Goal: Navigation & Orientation: Find specific page/section

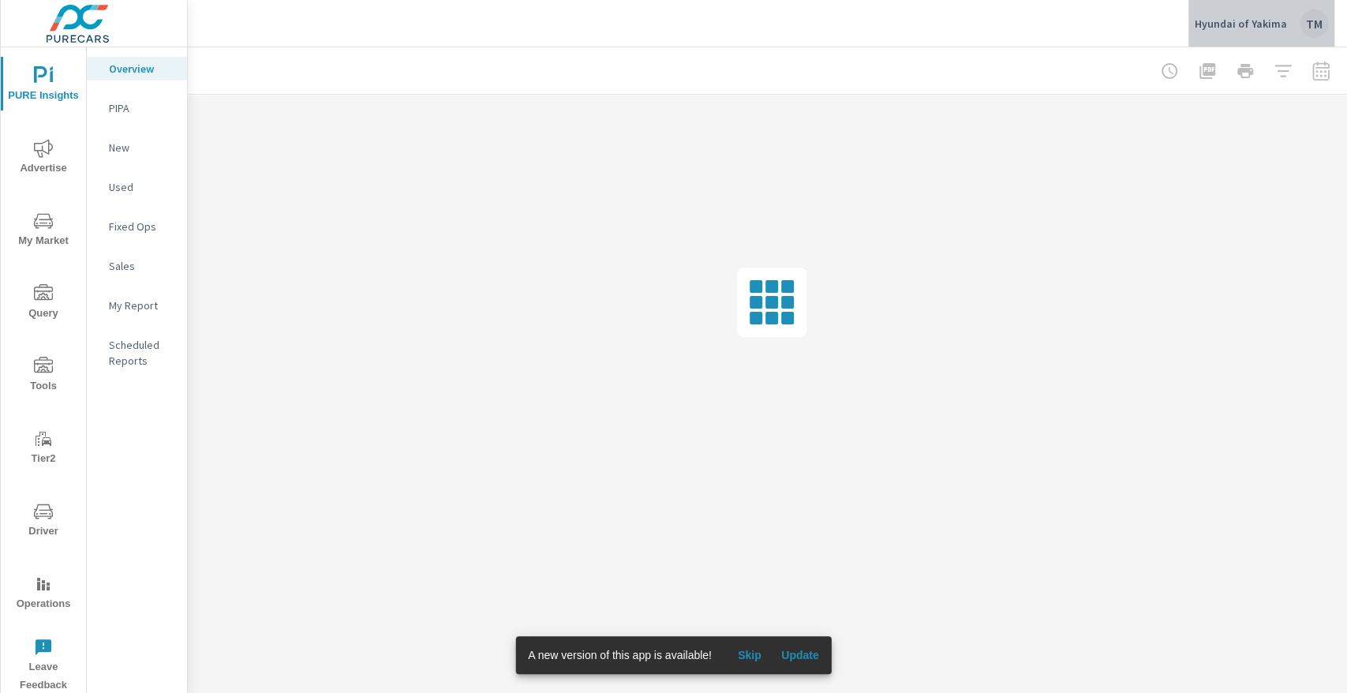
click at [1268, 23] on p "Hyundai of Yakima" at bounding box center [1241, 24] width 92 height 14
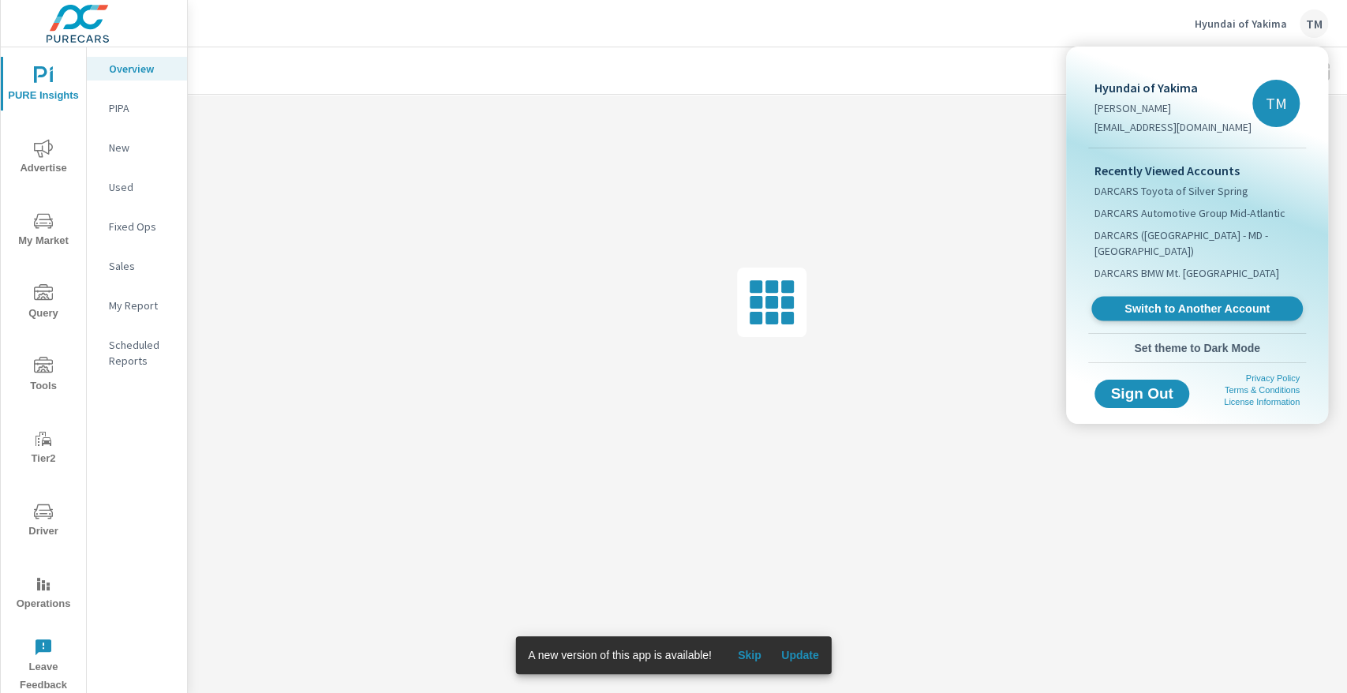
click at [1167, 302] on span "Switch to Another Account" at bounding box center [1196, 309] width 193 height 15
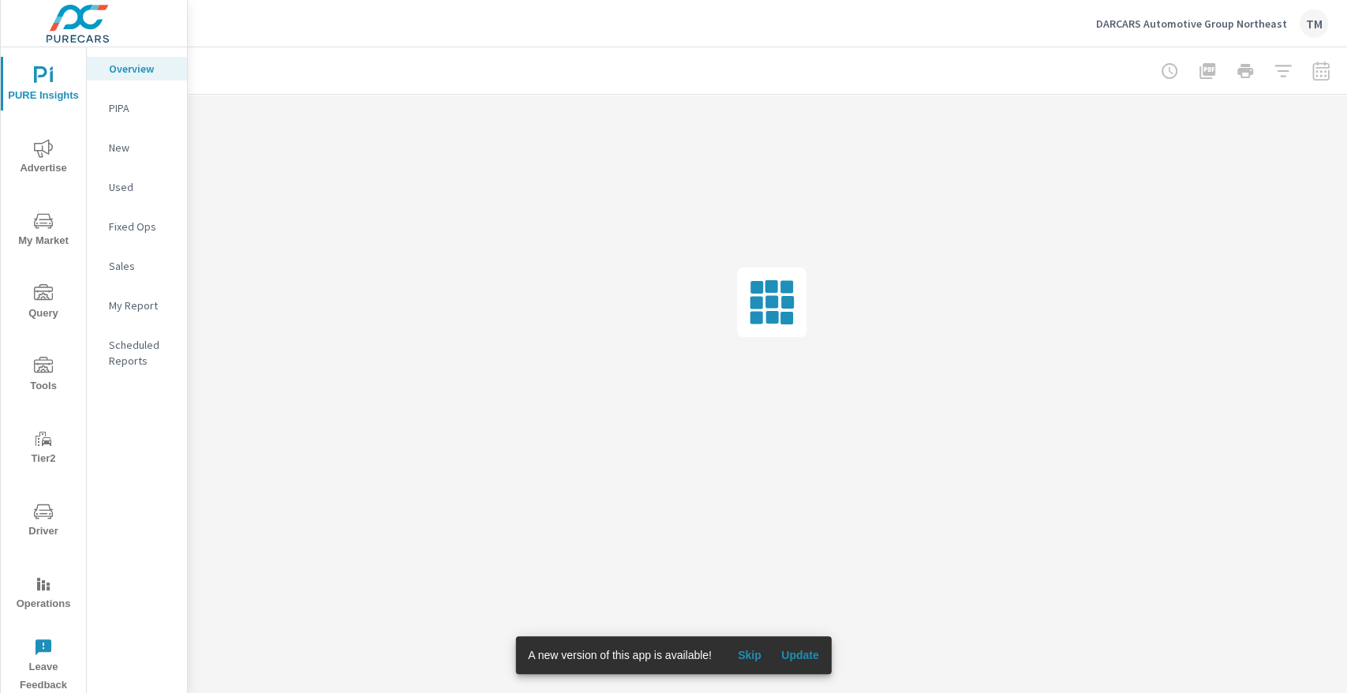
click at [815, 650] on span "Update" at bounding box center [800, 655] width 38 height 14
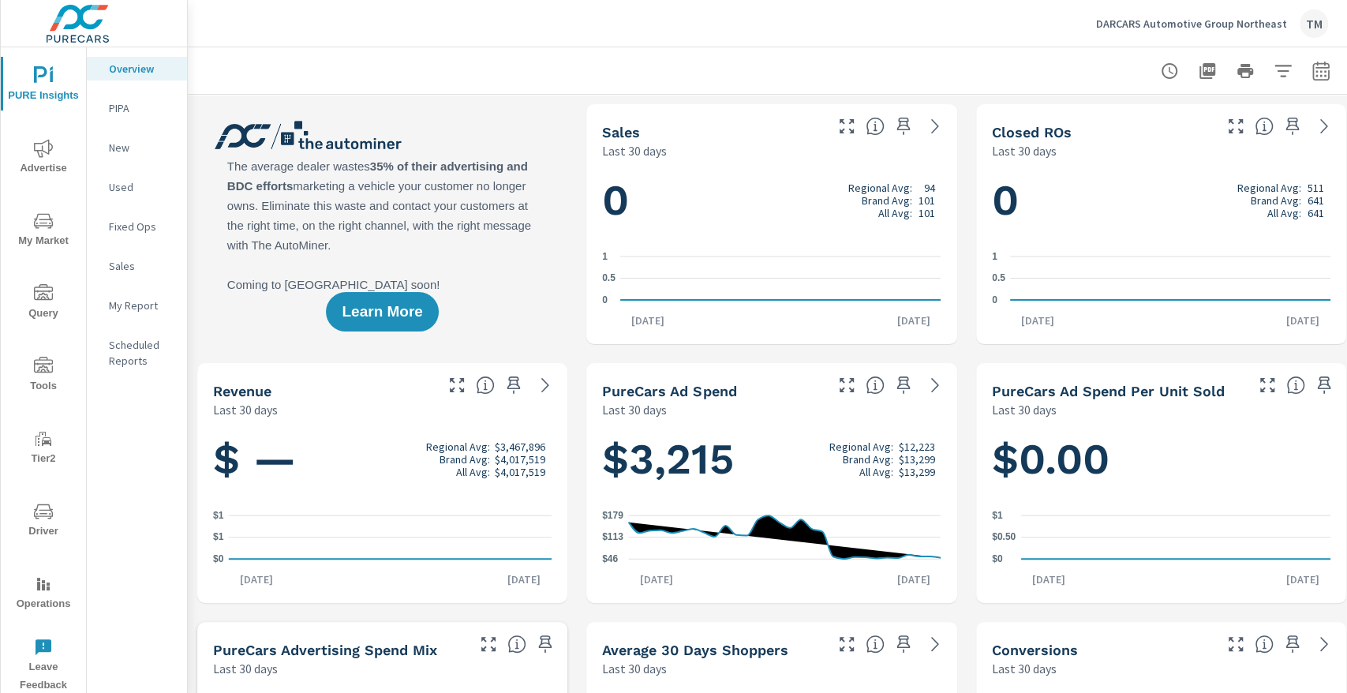
click at [57, 515] on span "Driver" at bounding box center [44, 521] width 76 height 39
